Goal: Find contact information: Find contact information

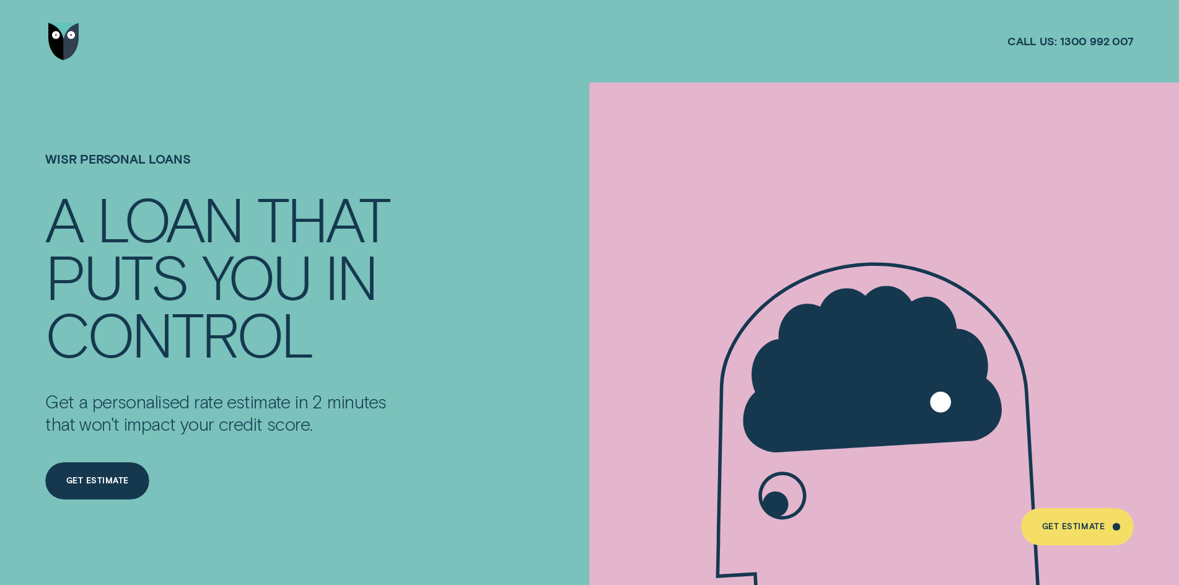
click at [53, 51] on img "Go to home page" at bounding box center [63, 41] width 31 height 37
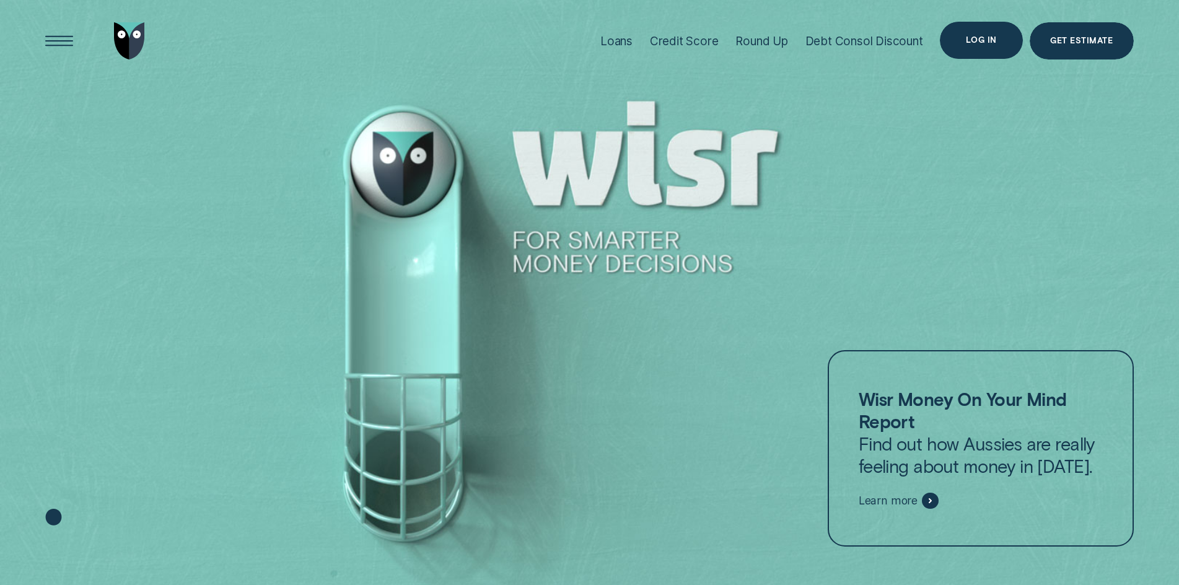
click at [975, 38] on div "Log in" at bounding box center [981, 40] width 30 height 7
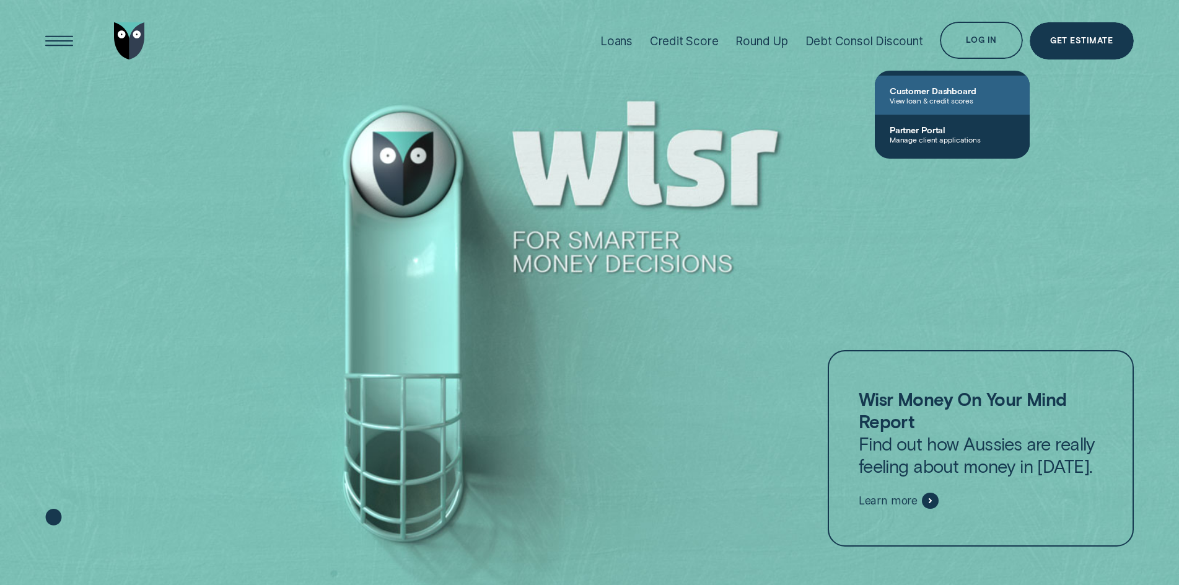
click at [956, 98] on span "View loan & credit scores" at bounding box center [952, 100] width 125 height 9
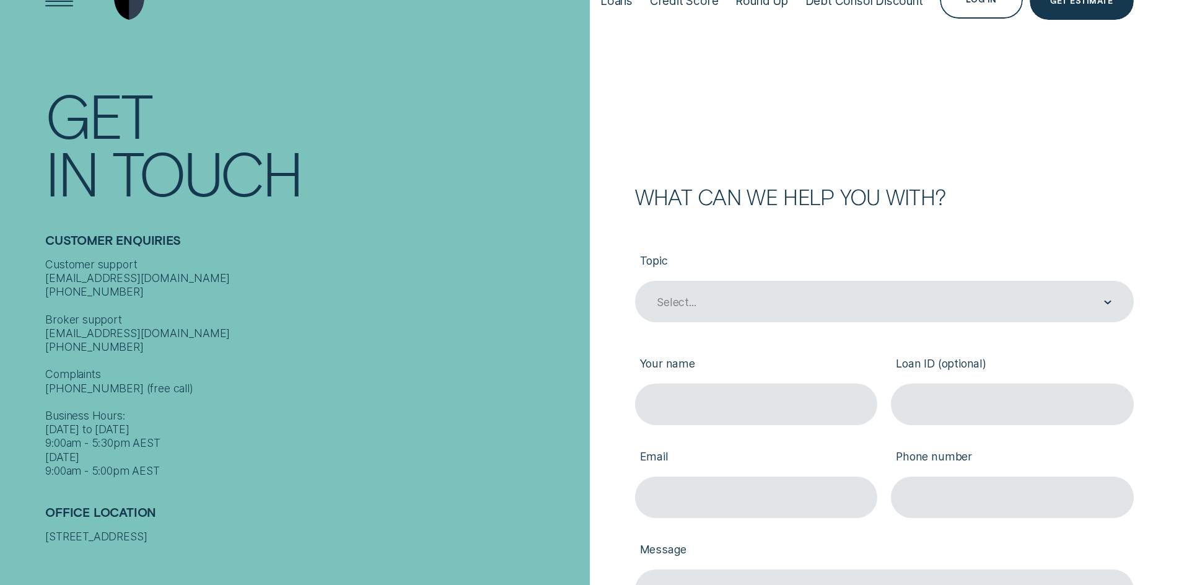
scroll to position [124, 0]
